Goal: Task Accomplishment & Management: Use online tool/utility

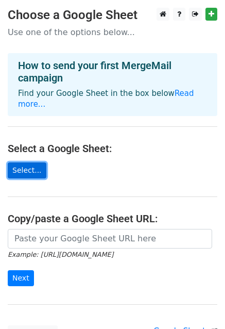
click at [23, 162] on link "Select..." at bounding box center [27, 170] width 39 height 16
click at [27, 162] on link "Select..." at bounding box center [27, 170] width 39 height 16
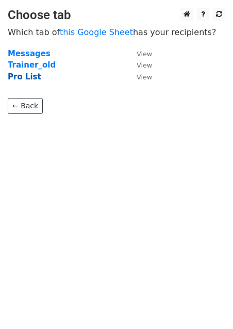
click at [23, 79] on strong "Pro List" at bounding box center [25, 76] width 34 height 9
click at [143, 74] on small "View" at bounding box center [144, 77] width 15 height 8
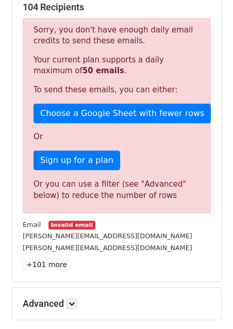
scroll to position [208, 0]
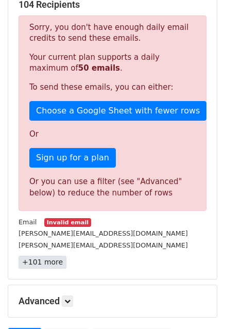
click at [52, 260] on link "+101 more" at bounding box center [43, 262] width 48 height 13
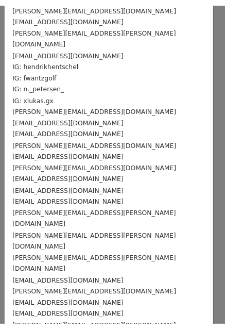
scroll to position [970, 0]
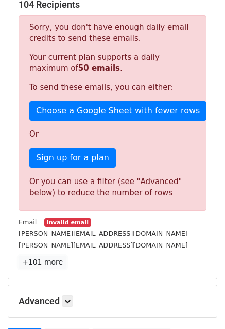
scroll to position [312, 0]
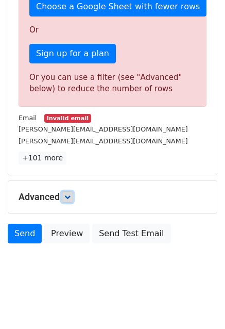
click at [64, 193] on link at bounding box center [67, 196] width 11 height 11
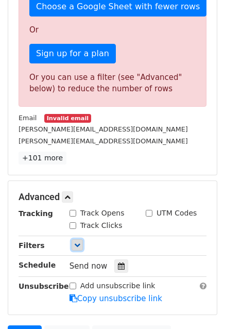
click at [76, 243] on icon at bounding box center [77, 245] width 6 height 6
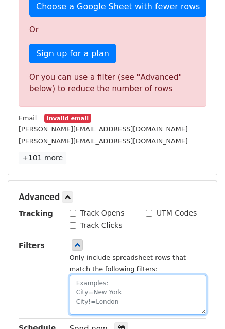
click at [109, 283] on textarea at bounding box center [138, 295] width 137 height 40
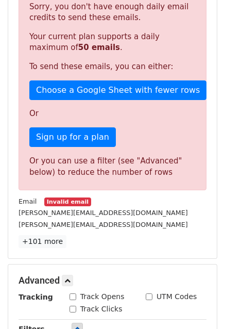
click at [128, 123] on div "Sorry, you don't have enough daily email credits to send these emails. Your cur…" at bounding box center [113, 92] width 188 height 195
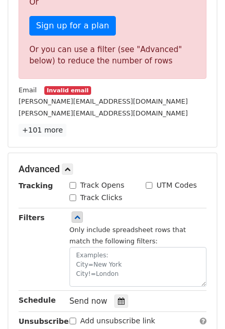
scroll to position [341, 0]
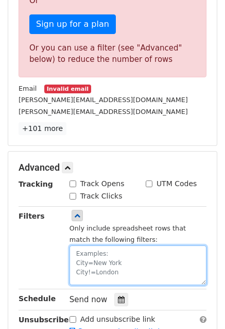
click at [108, 255] on textarea at bounding box center [138, 265] width 137 height 40
